Goal: Check status: Check status

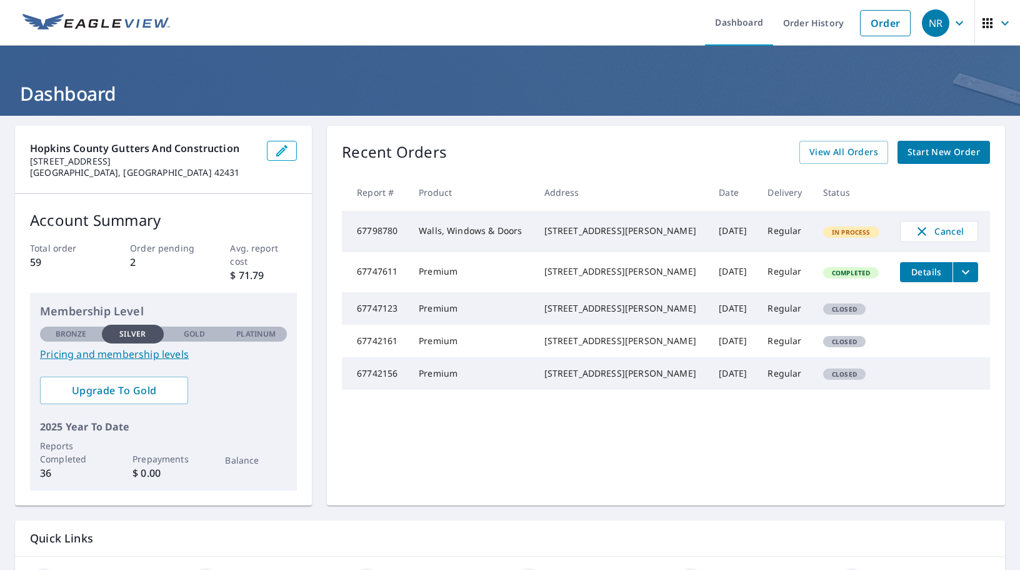
click at [560, 154] on div "Recent Orders View All Orders Start New Order" at bounding box center [666, 152] width 648 height 23
click at [605, 21] on ul "Dashboard Order History Order" at bounding box center [548, 23] width 740 height 46
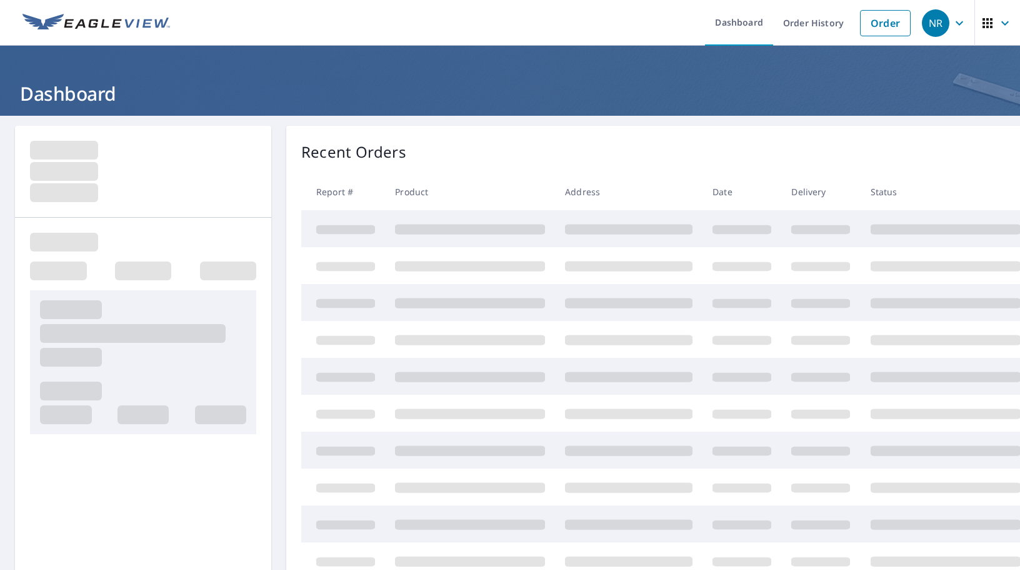
click at [586, 108] on header "Dashboard" at bounding box center [510, 81] width 1020 height 70
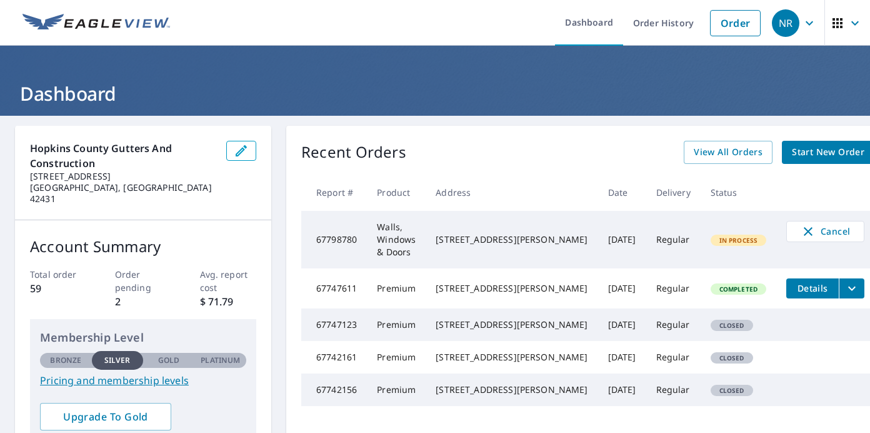
click at [598, 223] on td "[DATE]" at bounding box center [622, 240] width 48 height 58
click at [514, 233] on div "[STREET_ADDRESS][PERSON_NAME]" at bounding box center [512, 239] width 152 height 13
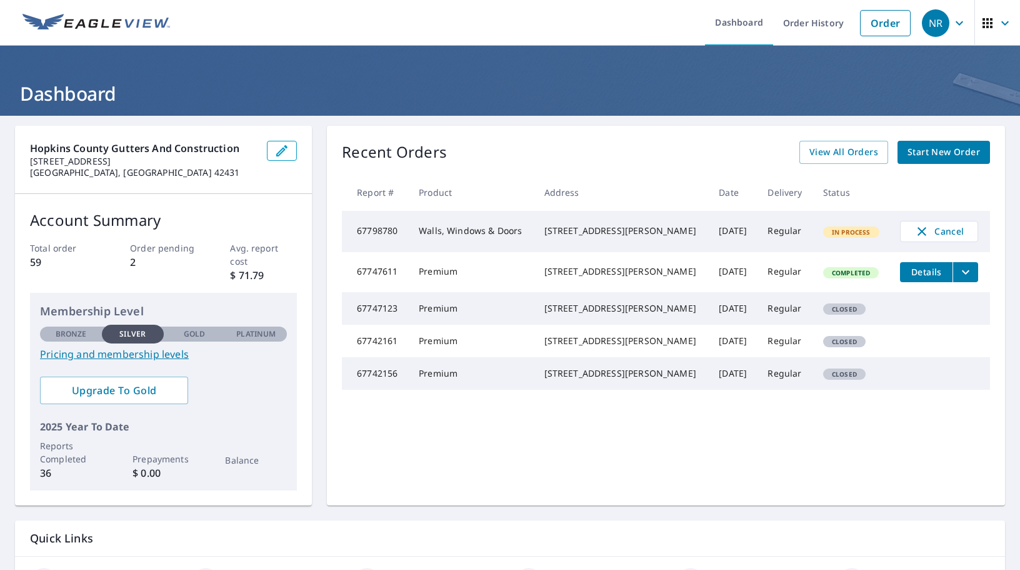
click at [308, 85] on h1 "Dashboard" at bounding box center [510, 94] width 990 height 26
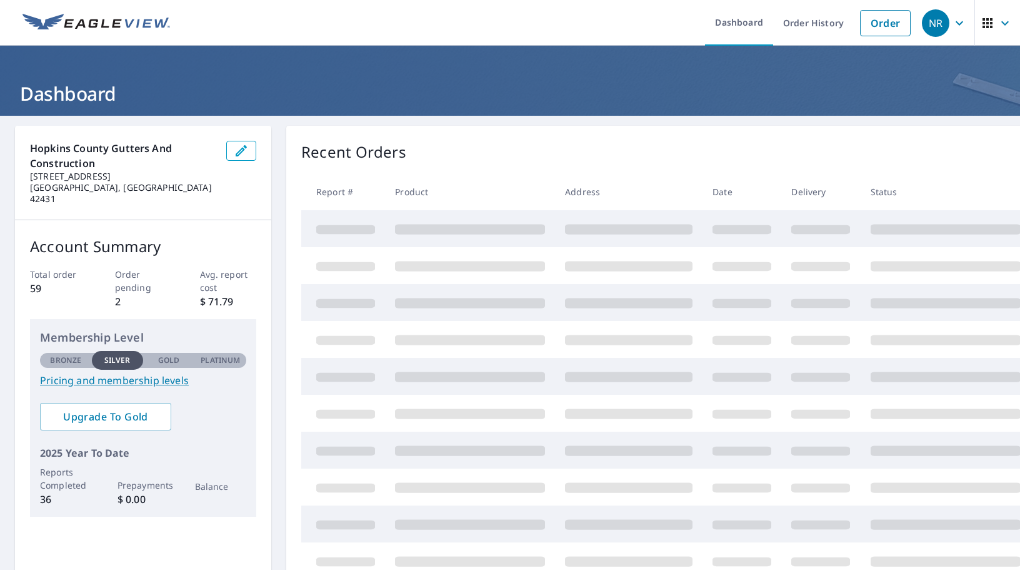
click at [610, 143] on div "Recent Orders" at bounding box center [676, 152] width 750 height 23
click at [608, 138] on div "Recent Orders View All Orders Start New Order Report # Product Address Date Del…" at bounding box center [676, 360] width 780 height 469
